Goal: Information Seeking & Learning: Learn about a topic

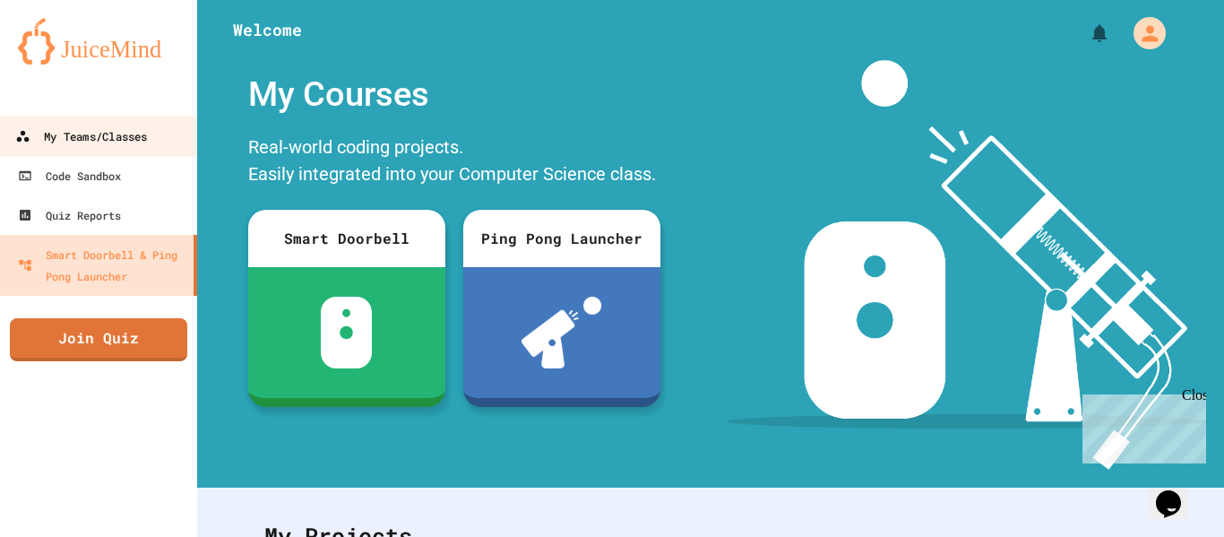
click at [113, 151] on link "My Teams/Classes" at bounding box center [98, 136] width 203 height 40
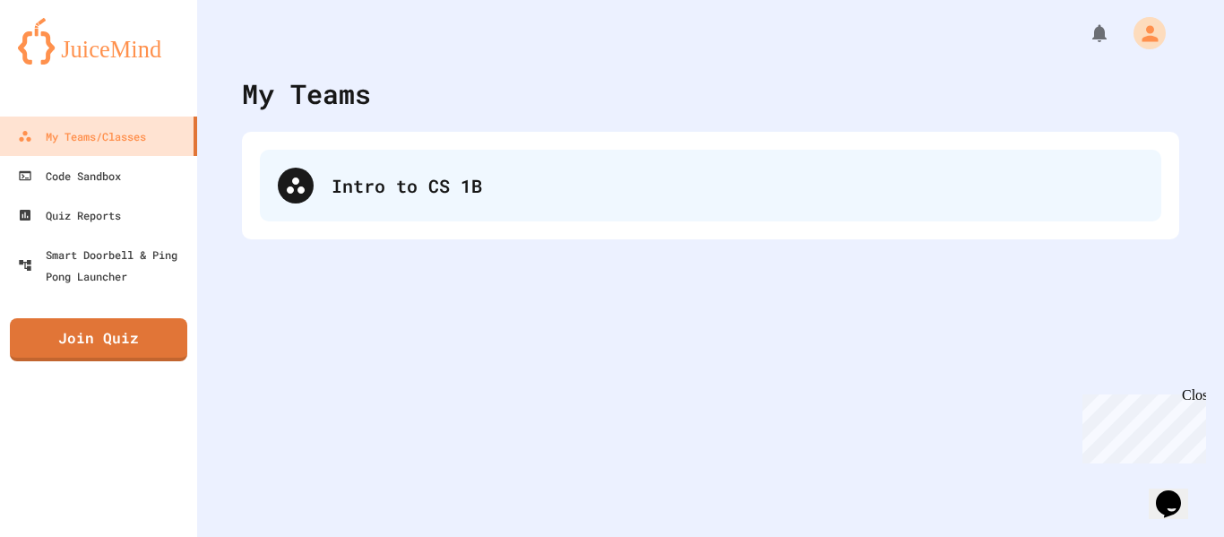
click at [390, 187] on div "Intro to CS 1B" at bounding box center [738, 185] width 812 height 27
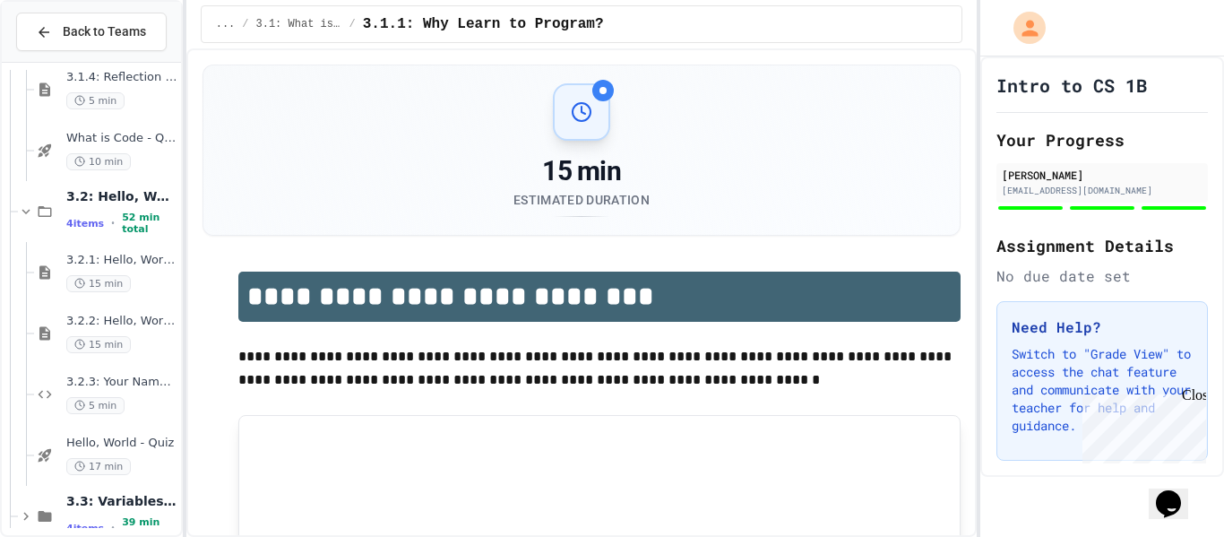
scroll to position [332, 0]
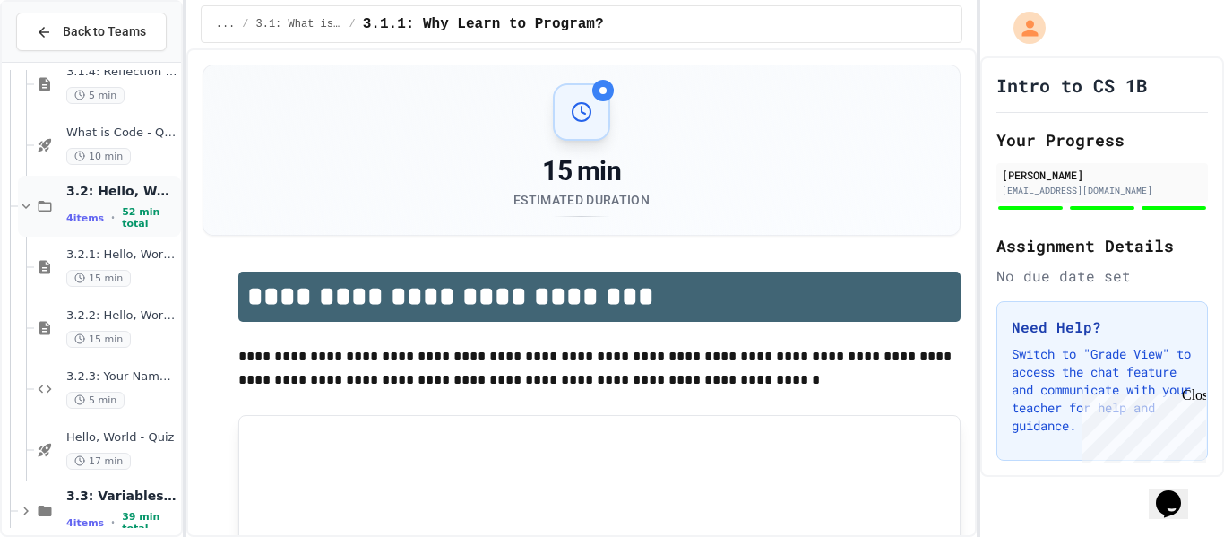
click at [123, 192] on span "3.2: Hello, World!" at bounding box center [121, 191] width 111 height 16
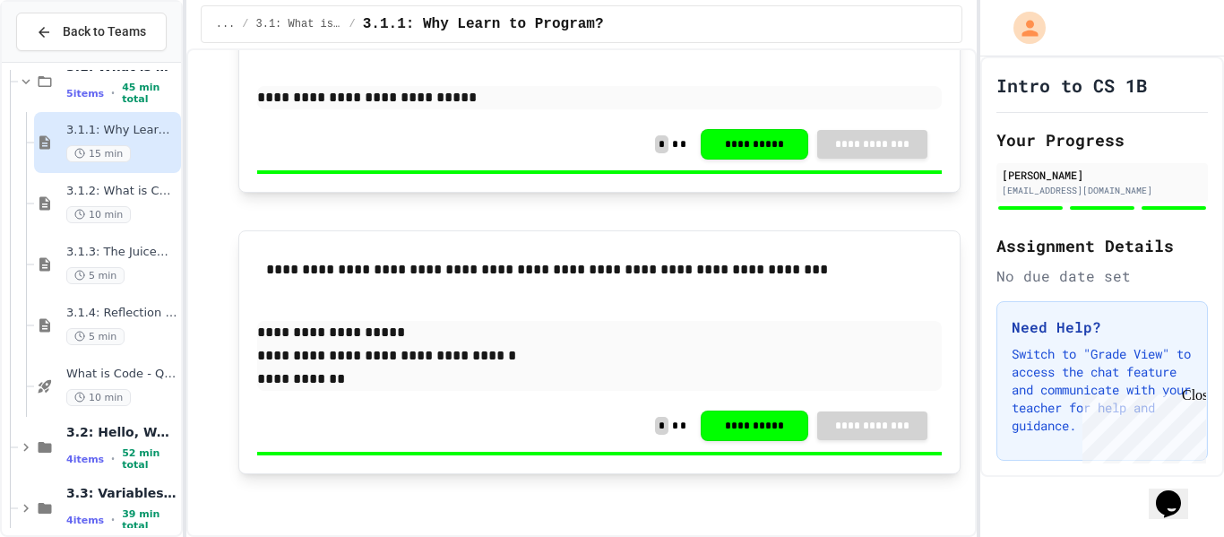
scroll to position [1273, 0]
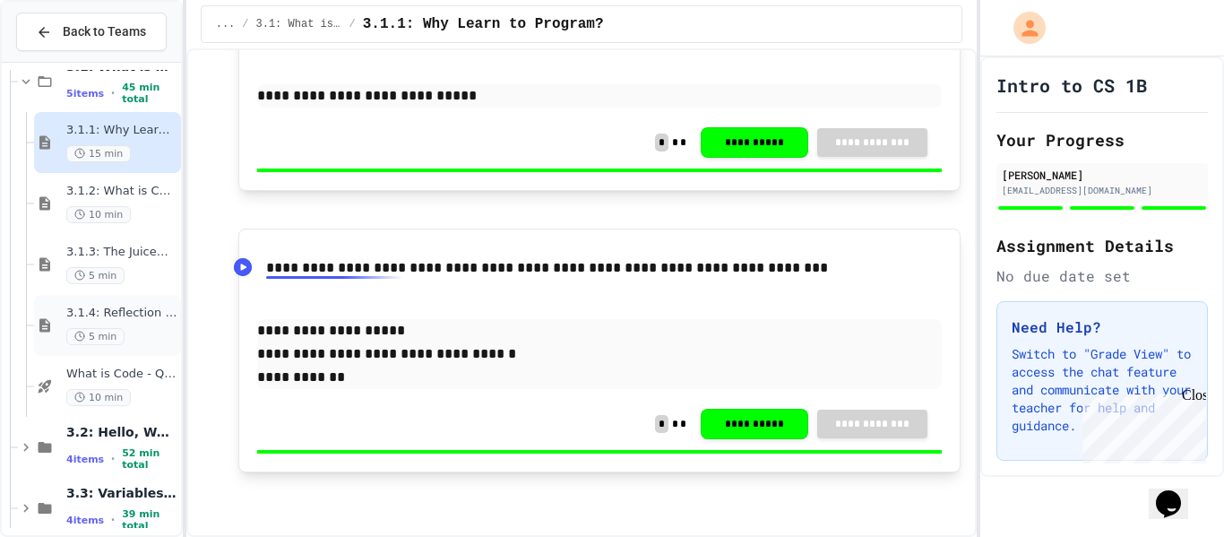
click at [140, 310] on span "3.1.4: Reflection - Evolving Technology" at bounding box center [121, 313] width 111 height 15
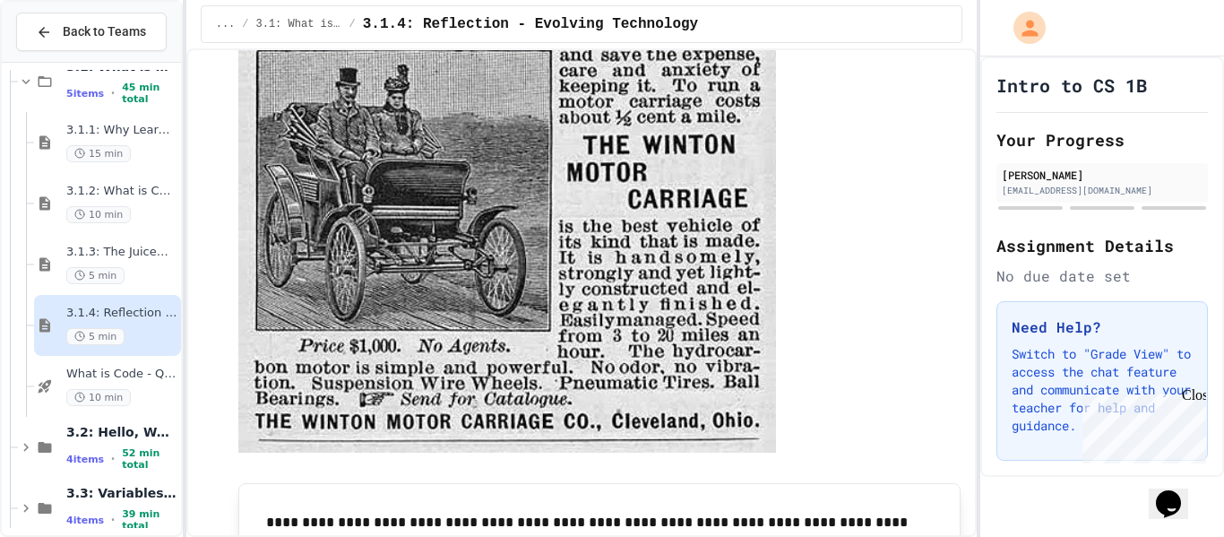
scroll to position [112, 0]
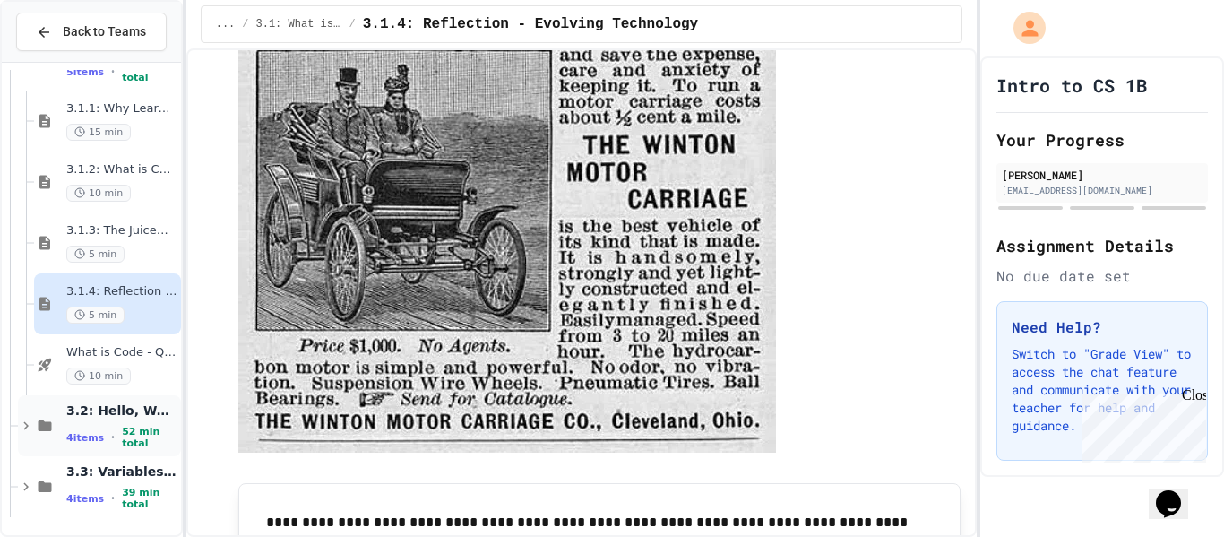
click at [106, 428] on div "3.2: Hello, World! 4 items • 52 min total" at bounding box center [121, 426] width 111 height 48
click at [102, 425] on div "3.2: Hello, World! 4 items • 52 min total" at bounding box center [121, 426] width 111 height 48
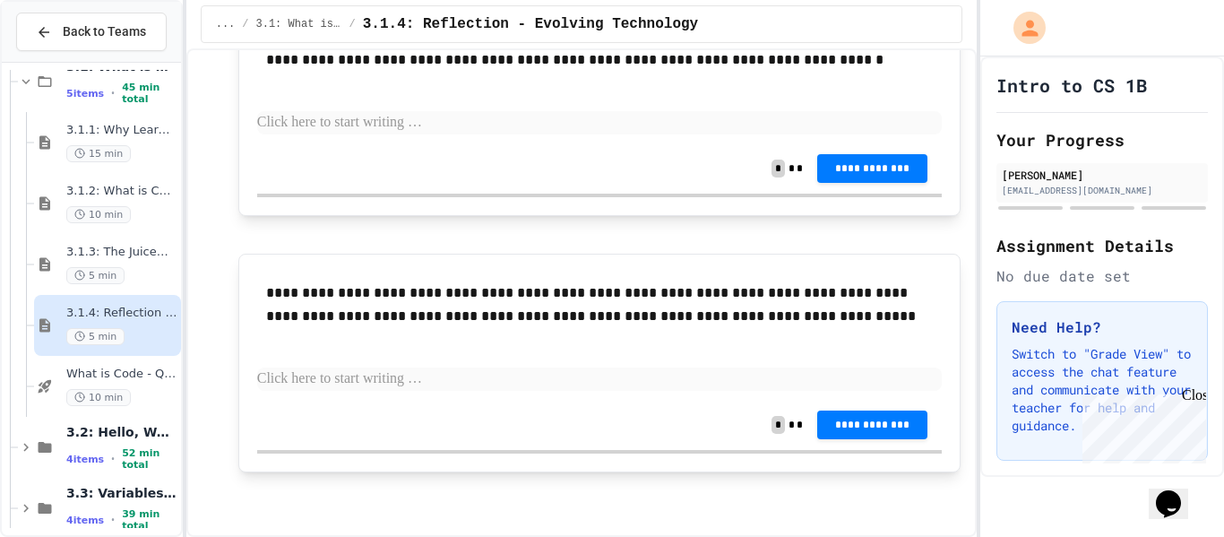
scroll to position [0, 0]
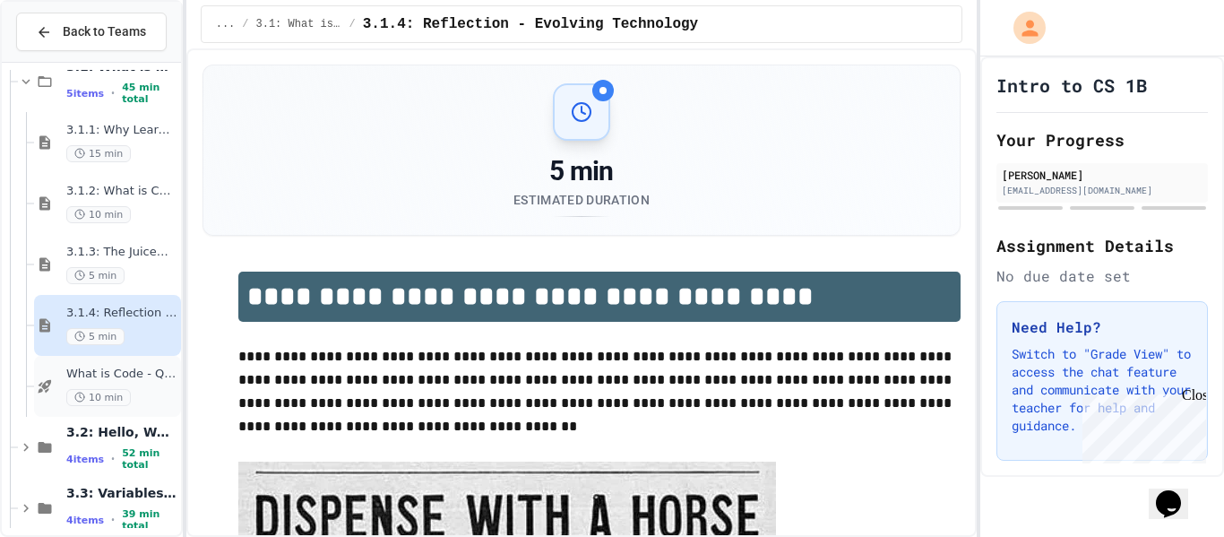
click at [134, 386] on div "What is Code - Quiz 10 min" at bounding box center [121, 386] width 111 height 39
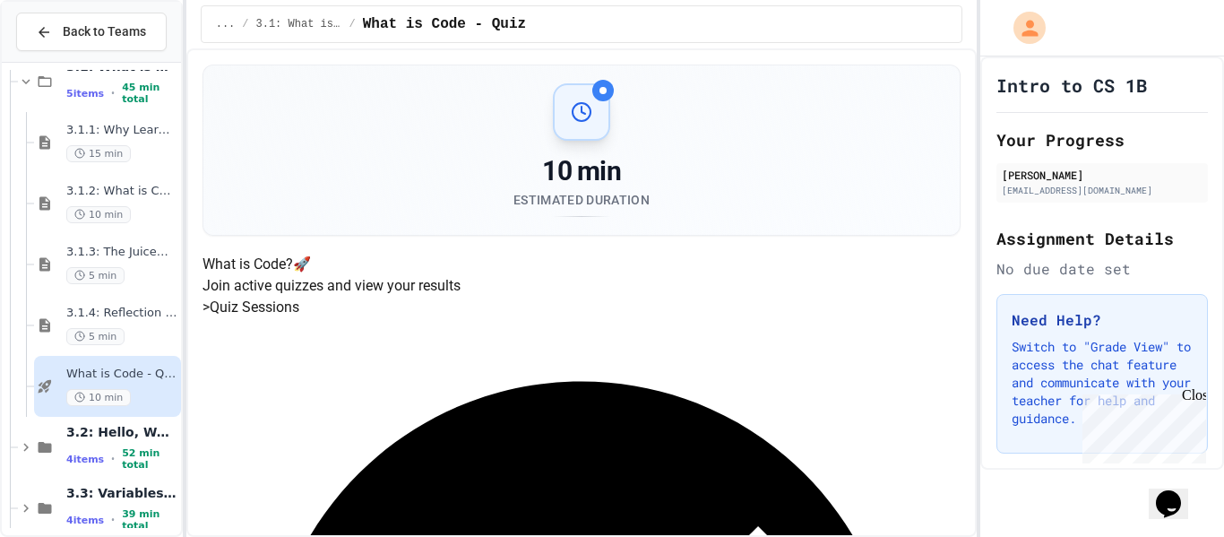
scroll to position [270, 0]
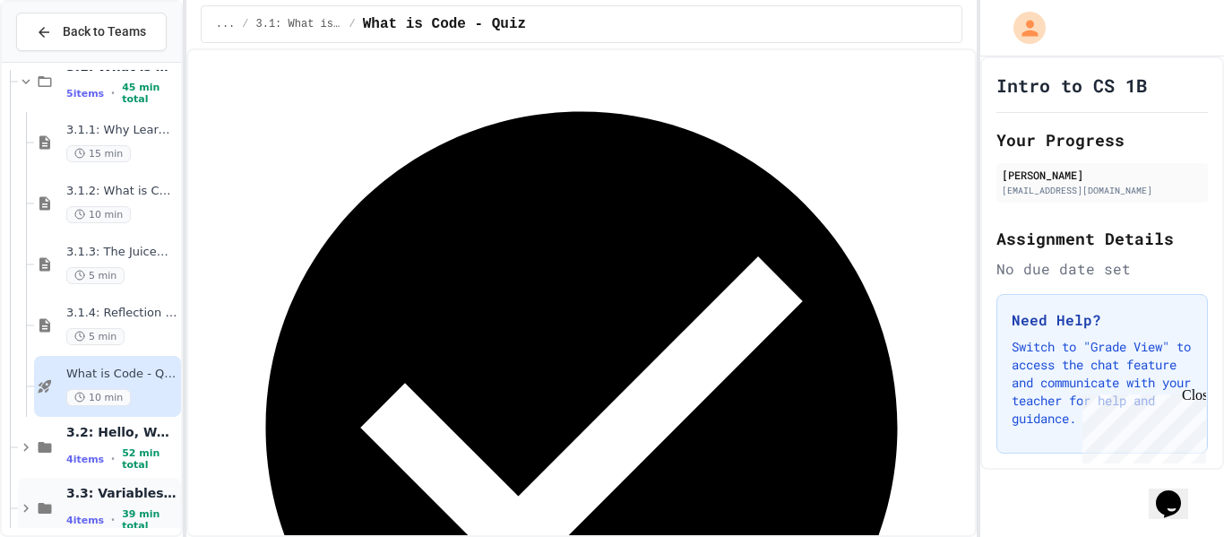
click at [127, 494] on span "3.3: Variables and Data Types" at bounding box center [121, 493] width 111 height 16
click at [149, 515] on span "39 min total" at bounding box center [150, 519] width 56 height 23
click at [74, 517] on span "4 items" at bounding box center [85, 520] width 38 height 12
click at [105, 264] on div "3.1.3: The JuiceMind IDE 5 min" at bounding box center [121, 264] width 111 height 39
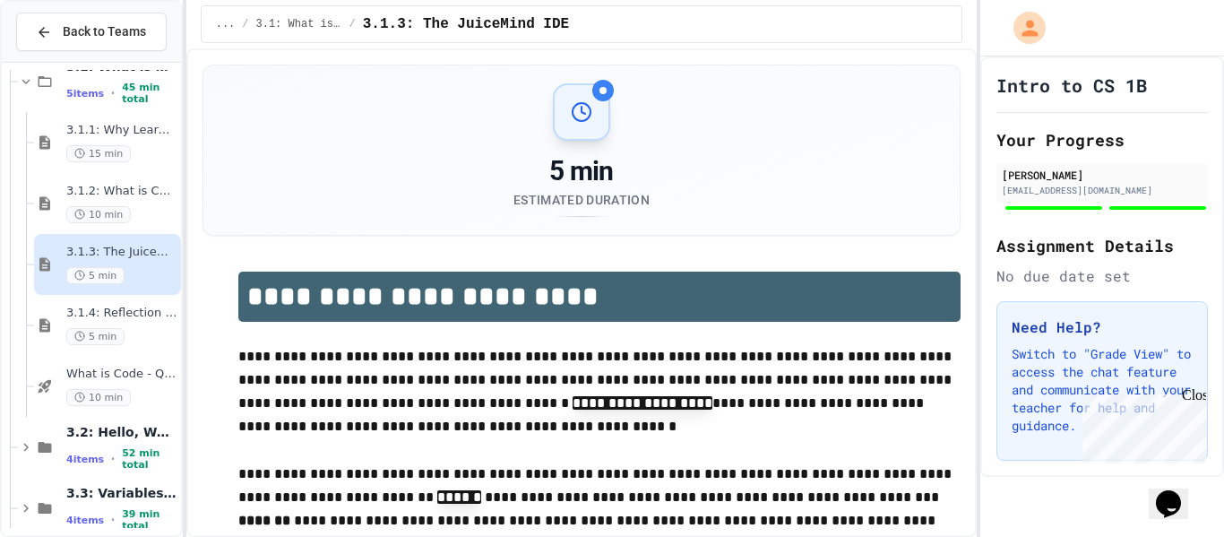
scroll to position [112, 0]
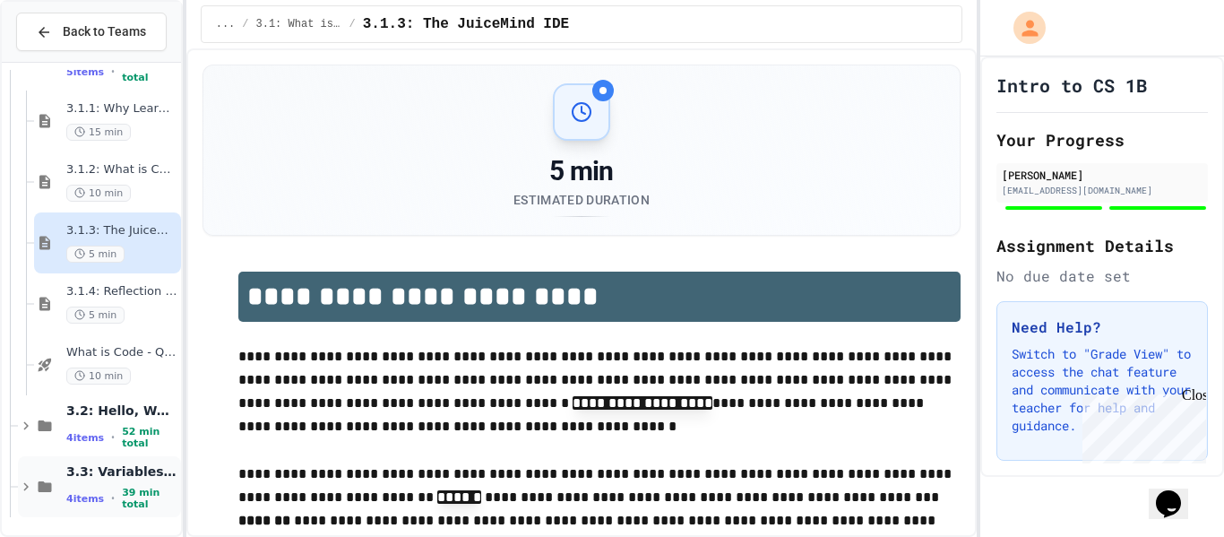
click at [88, 465] on div "3.3: Variables and Data Types 4 items • 39 min total" at bounding box center [99, 486] width 163 height 61
click at [45, 487] on icon at bounding box center [45, 487] width 22 height 16
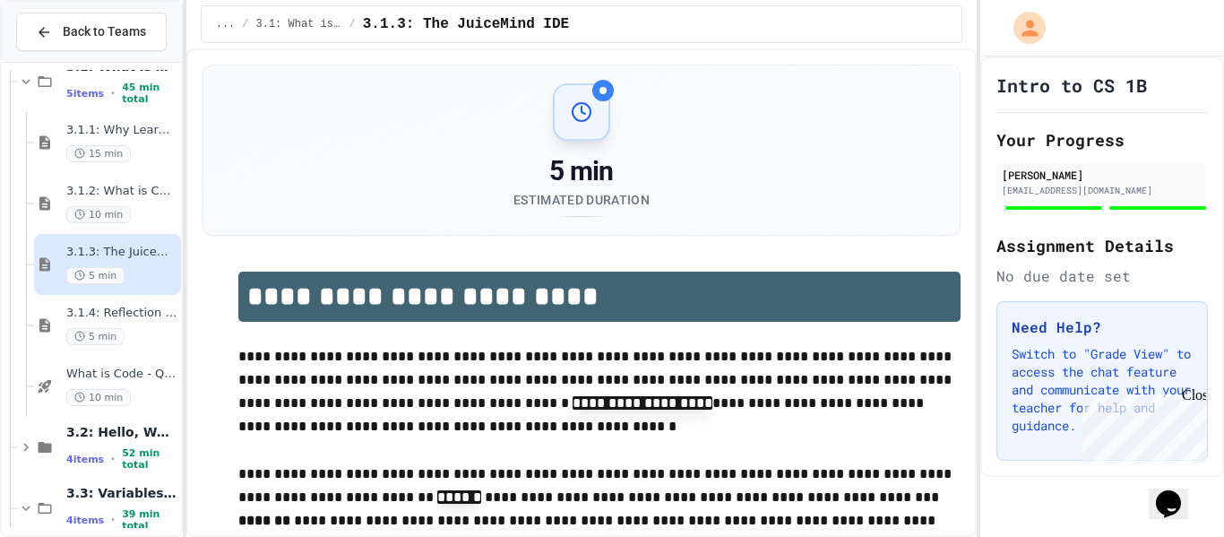
click at [72, 272] on span "5 min" at bounding box center [95, 275] width 58 height 17
click at [114, 254] on span "3.1.3: The JuiceMind IDE" at bounding box center [121, 252] width 111 height 15
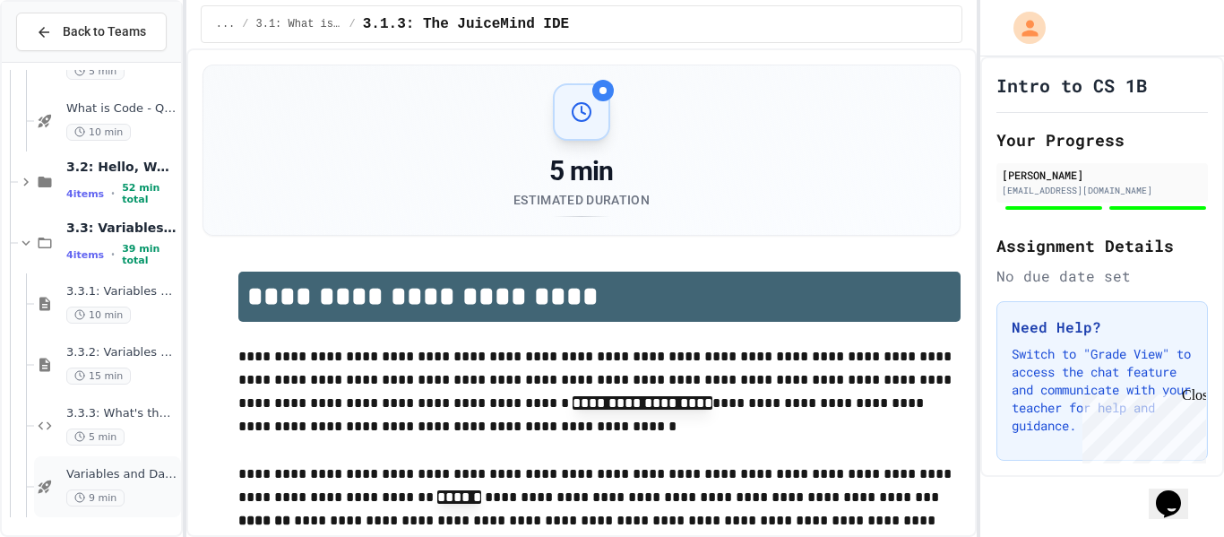
click at [108, 472] on span "Variables and Data types - quiz" at bounding box center [121, 474] width 111 height 15
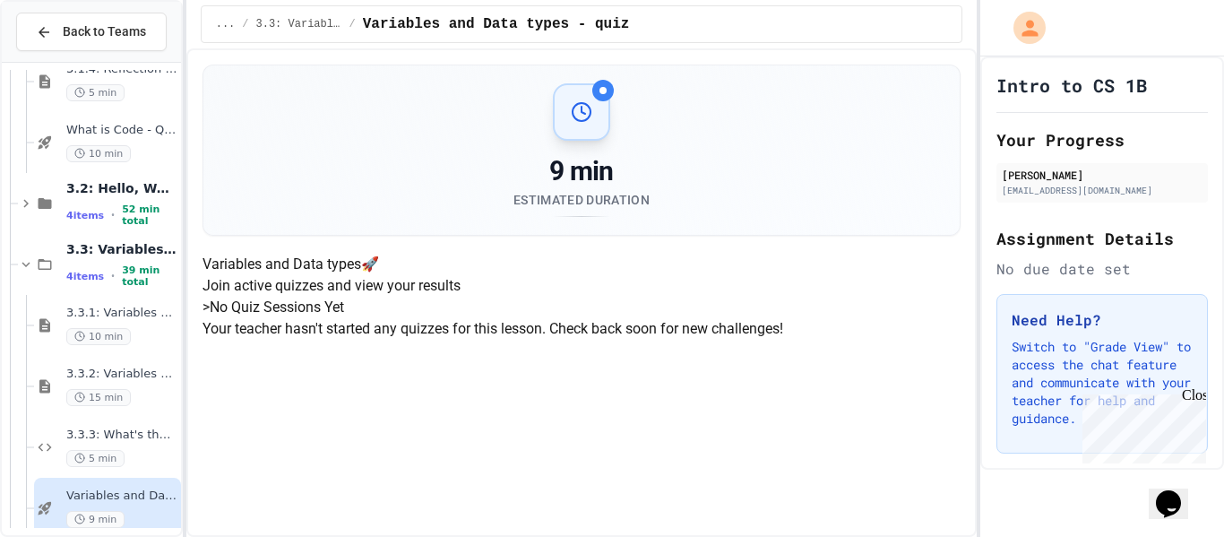
scroll to position [270, 0]
click at [137, 429] on span "3.3.3: What's the Type?" at bounding box center [121, 435] width 111 height 15
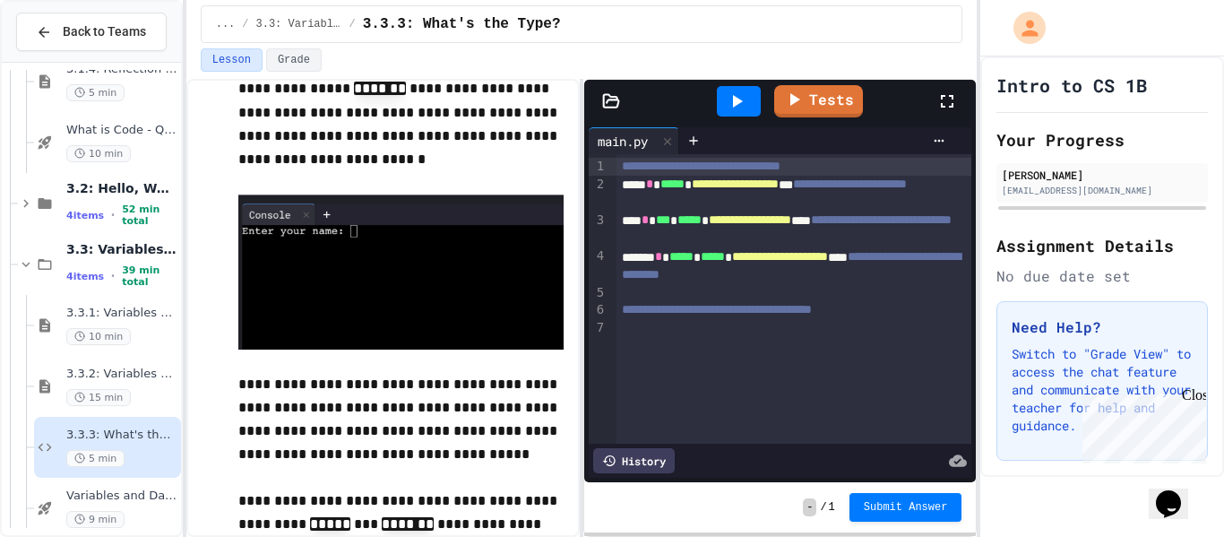
scroll to position [1447, 0]
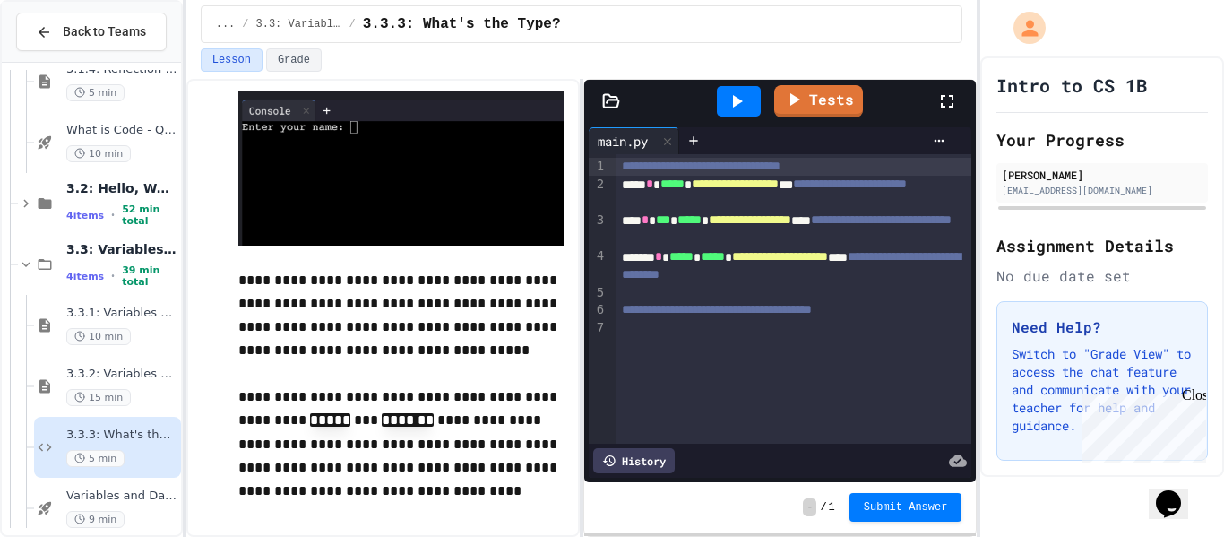
click at [716, 378] on div "**********" at bounding box center [795, 299] width 356 height 290
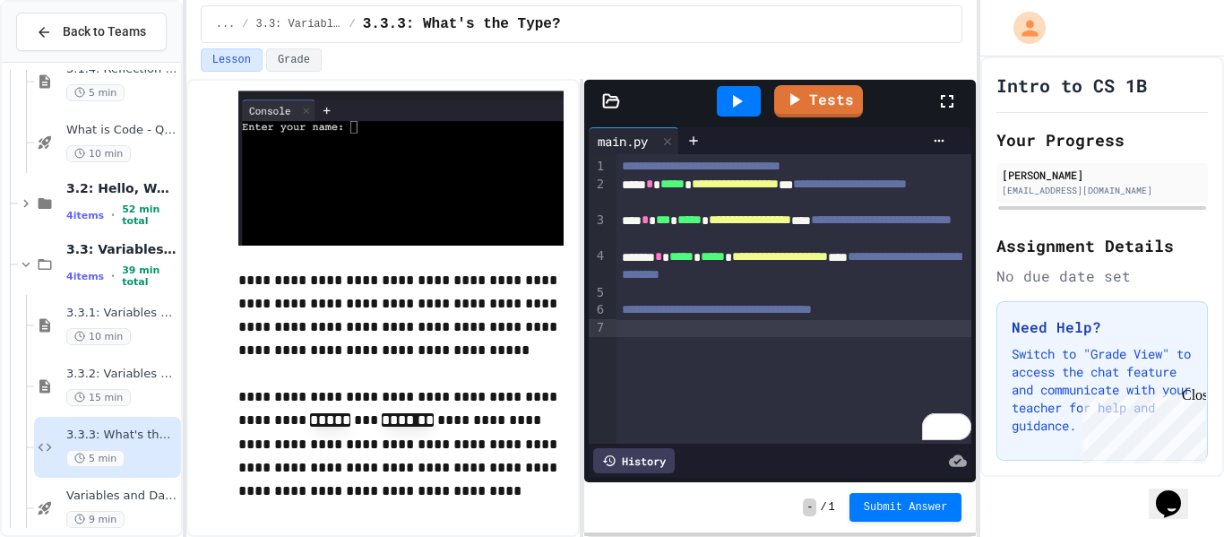
click at [744, 92] on icon at bounding box center [737, 102] width 22 height 22
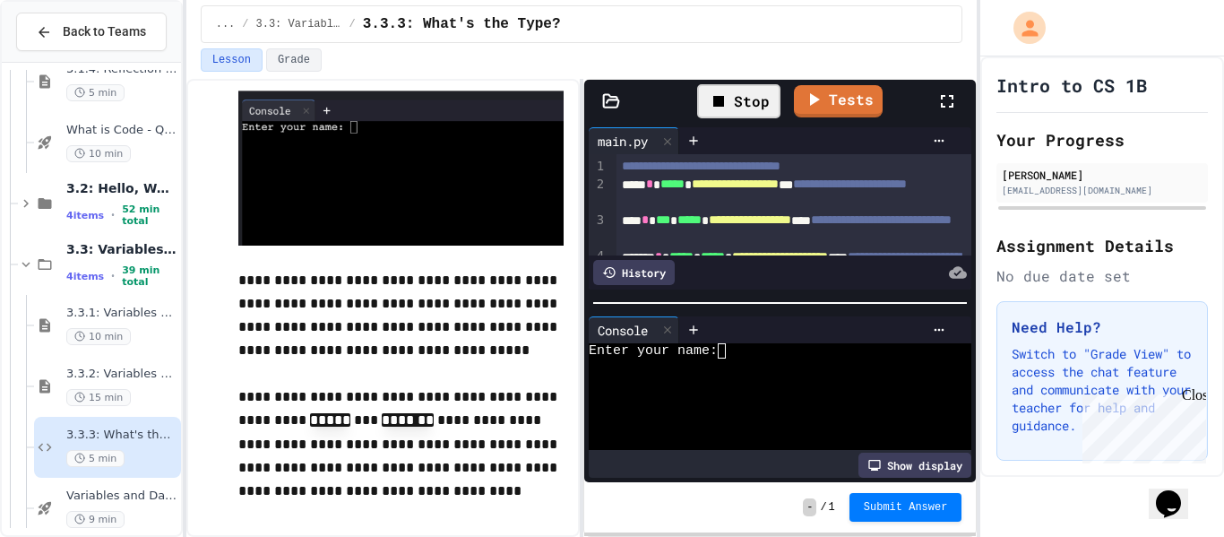
click at [730, 357] on textarea "Terminal input" at bounding box center [730, 350] width 8 height 15
click at [752, 350] on div "Enter your name:" at bounding box center [770, 350] width 363 height 15
click at [741, 353] on textarea "Terminal input" at bounding box center [738, 350] width 8 height 15
click at [877, 376] on div at bounding box center [770, 381] width 363 height 15
click at [728, 347] on textarea "*" at bounding box center [730, 350] width 8 height 15
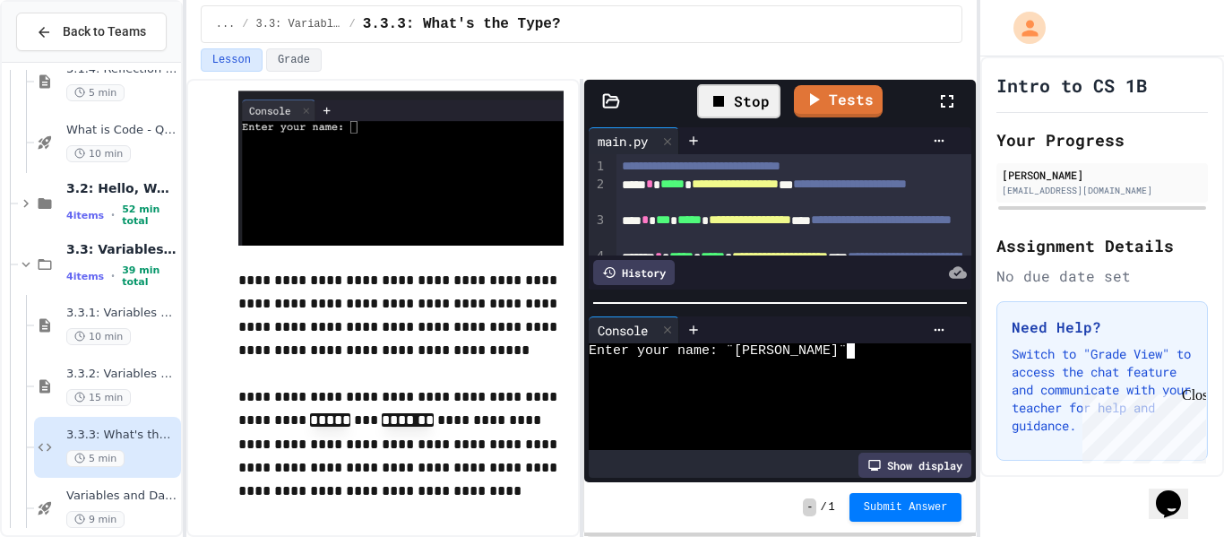
scroll to position [0, 87]
type textarea "**********"
click at [740, 99] on div "Stop" at bounding box center [738, 101] width 83 height 34
click at [740, 99] on icon at bounding box center [737, 102] width 22 height 22
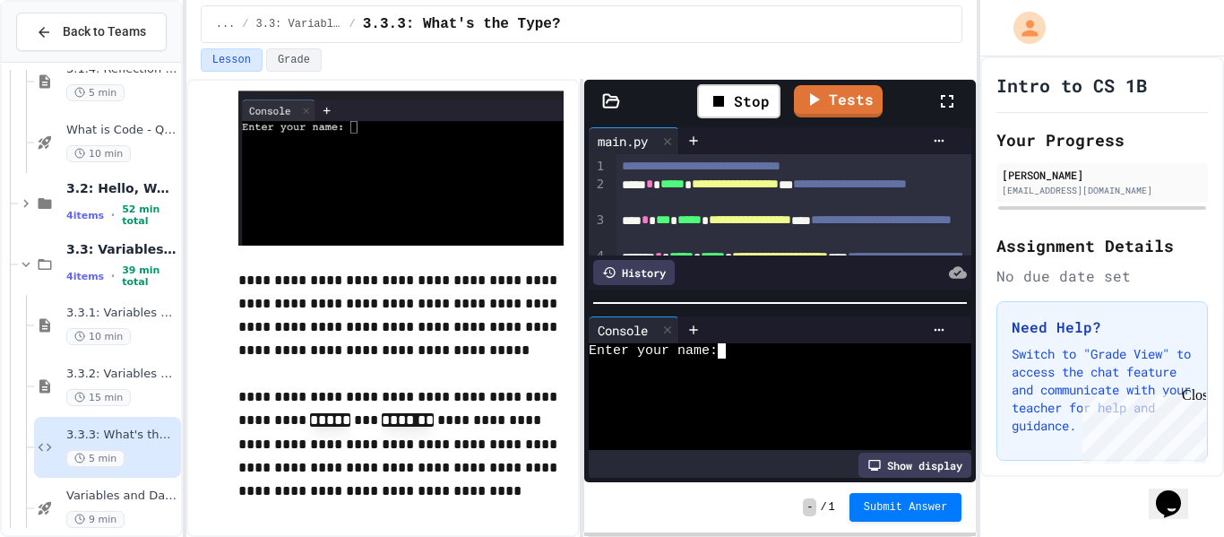
click at [732, 356] on textarea "**********" at bounding box center [730, 350] width 8 height 15
type textarea "****"
click at [869, 502] on span "Submit Answer" at bounding box center [906, 505] width 84 height 14
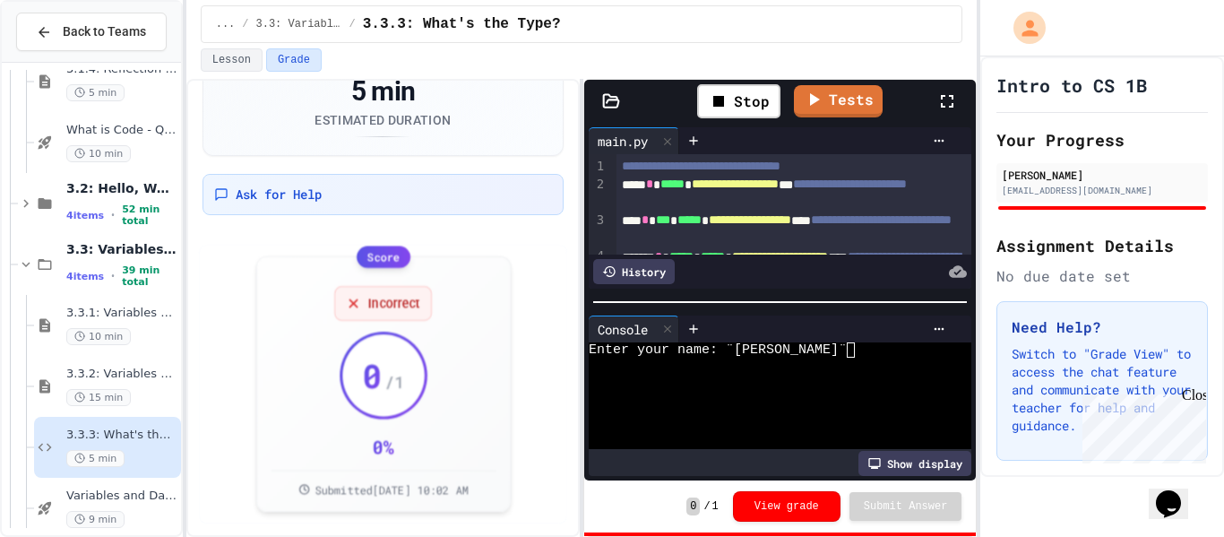
scroll to position [125, 0]
click at [774, 503] on button "View grade" at bounding box center [787, 504] width 108 height 30
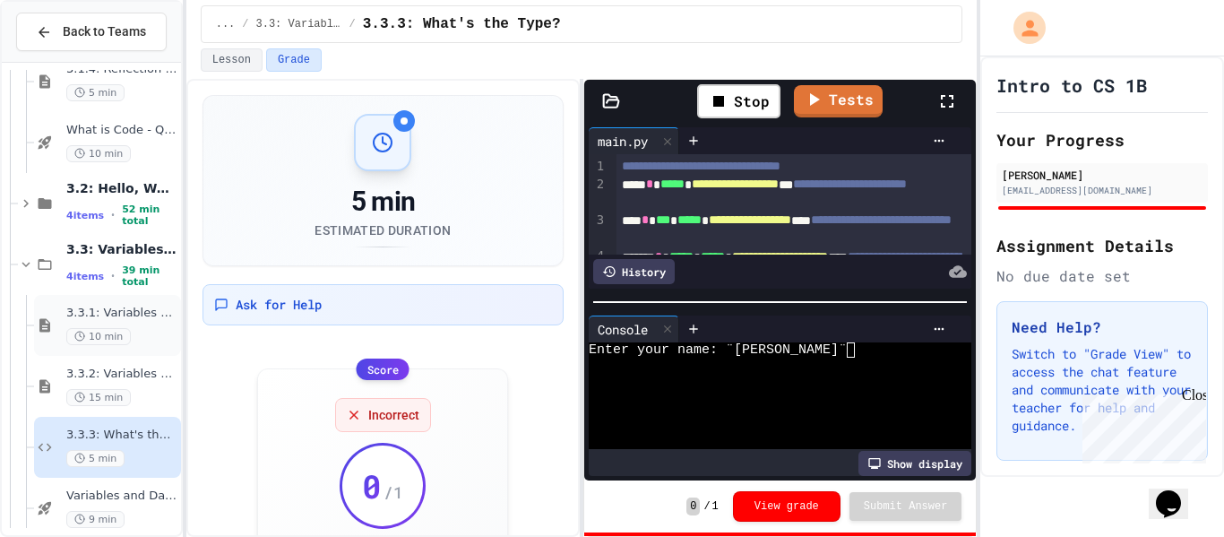
click at [78, 353] on div "3.3.1: Variables and Data Types 10 min" at bounding box center [107, 325] width 147 height 61
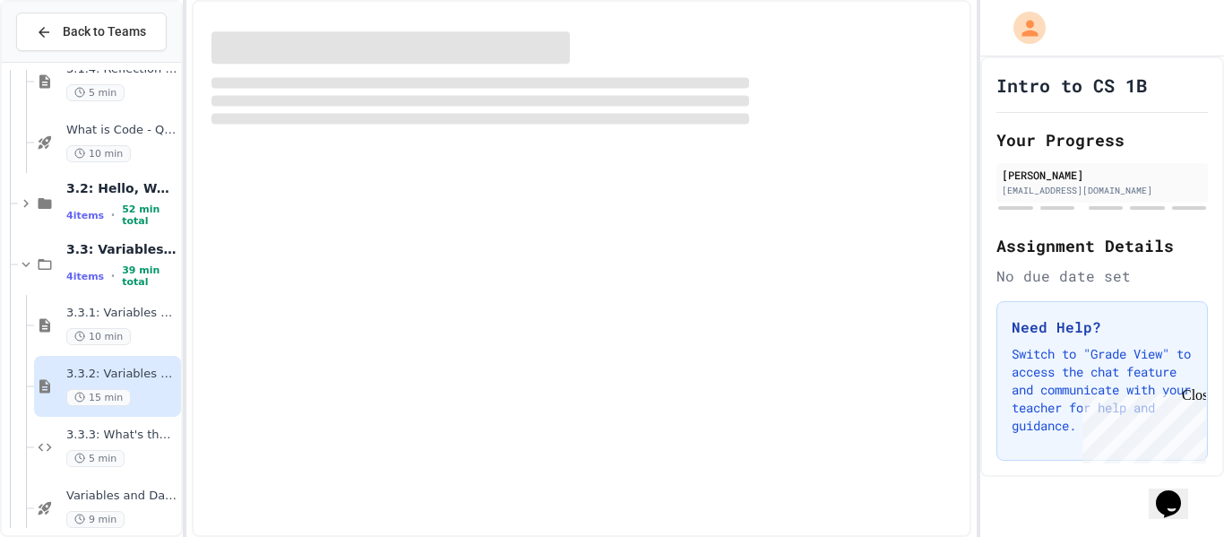
click at [82, 358] on div "3.3.2: Variables and Data Types - Review 15 min" at bounding box center [107, 386] width 147 height 61
